Goal: Task Accomplishment & Management: Use online tool/utility

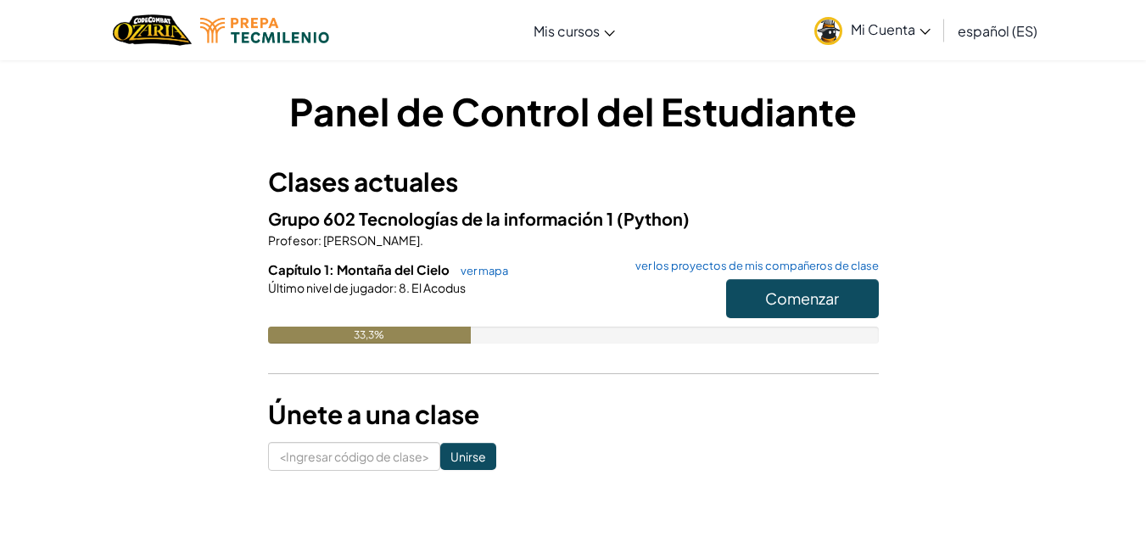
drag, startPoint x: 0, startPoint y: 0, endPoint x: 800, endPoint y: 254, distance: 839.0
click at [800, 254] on div "Grupo 602 Tecnologías de la información 1 (Python) Profesor : [PERSON_NAME]. Ca…" at bounding box center [573, 287] width 611 height 164
click at [708, 268] on font "ver los proyectos de mis compañeros de clase" at bounding box center [756, 266] width 243 height 14
click at [617, 275] on h6 "Capítulo 1: Montaña del Cielo ver mapa ver los proyectos de mis compañeros de c…" at bounding box center [573, 269] width 611 height 19
click at [470, 273] on font "ver mapa" at bounding box center [484, 271] width 47 height 14
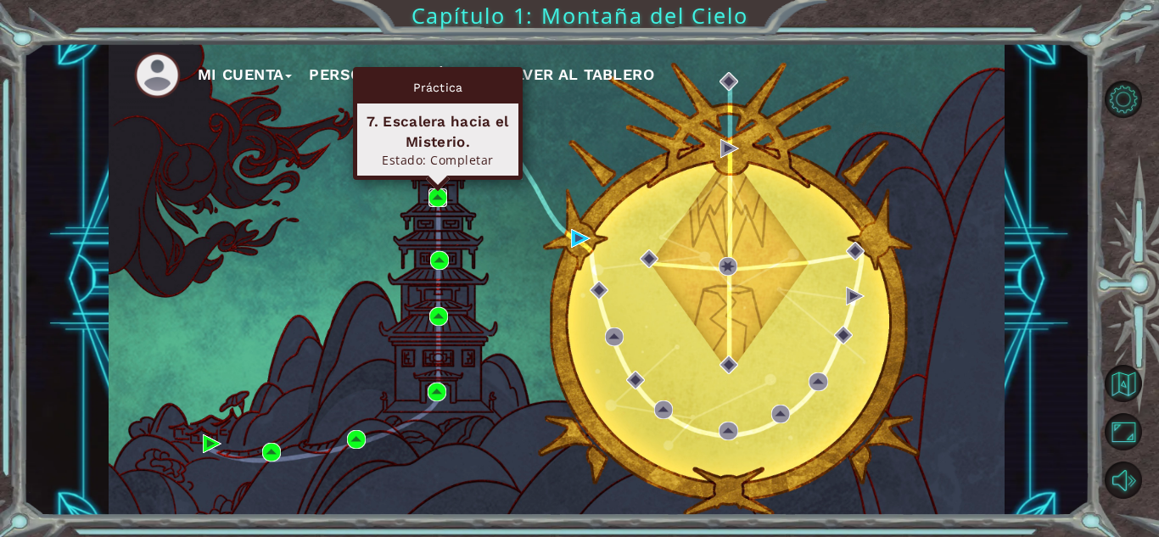
click at [436, 200] on img at bounding box center [437, 197] width 19 height 19
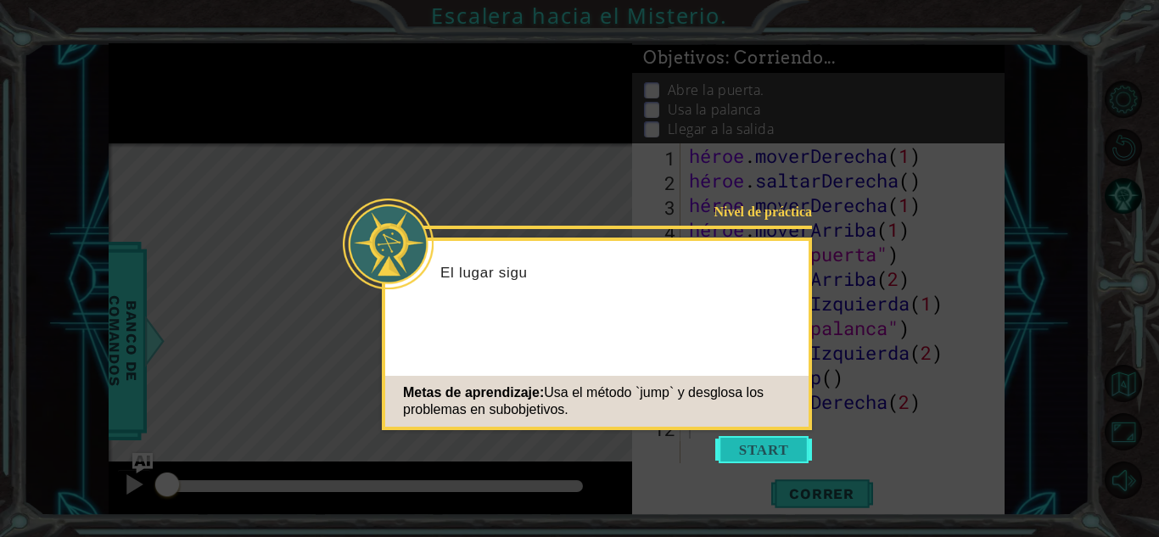
click at [772, 456] on button "Comenzar" at bounding box center [763, 449] width 97 height 27
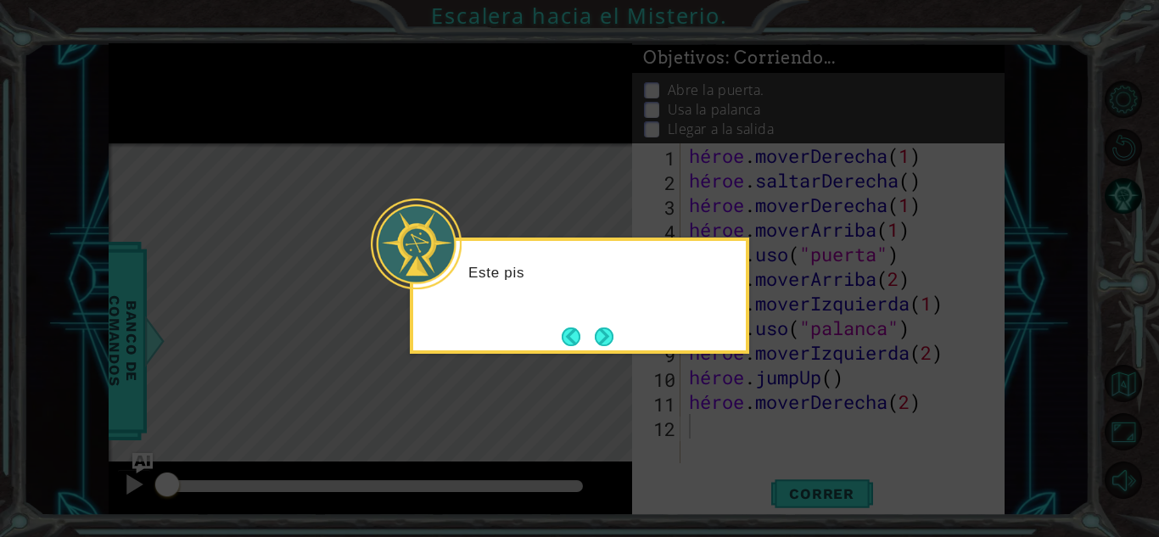
click at [726, 430] on icon at bounding box center [579, 268] width 1159 height 537
click at [647, 425] on icon at bounding box center [579, 268] width 1159 height 537
click at [595, 330] on button "Próximo" at bounding box center [604, 336] width 19 height 19
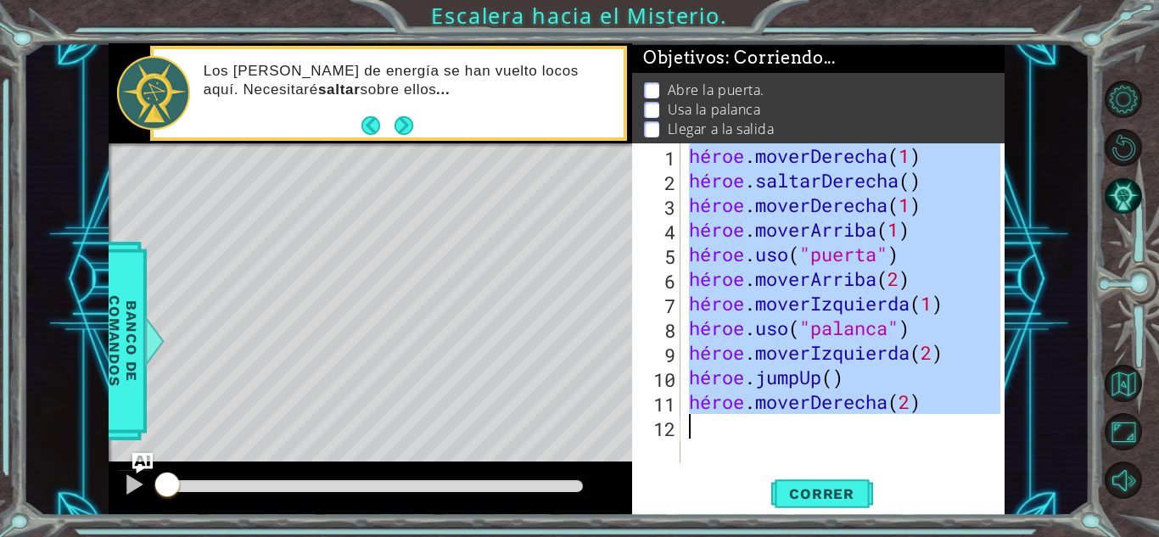
drag, startPoint x: 684, startPoint y: 155, endPoint x: 990, endPoint y: 415, distance: 400.7
click at [990, 415] on div "héroe . moverDerecha ( 1 ) héroe . saltarDerecha ( ) héroe . moverDerecha ( 1 )…" at bounding box center [842, 303] width 315 height 320
type textarea "hero.moveRight(2)"
